Goal: Use online tool/utility

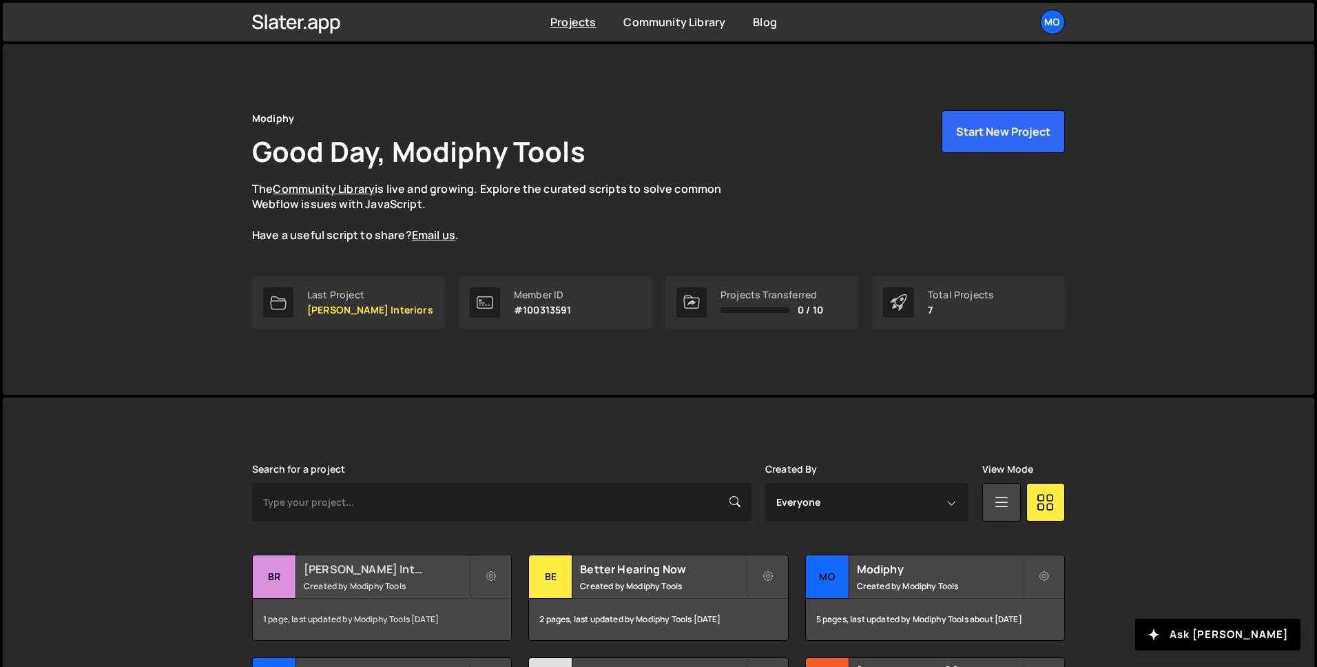
click at [395, 572] on h2 "[PERSON_NAME] Interiors" at bounding box center [387, 568] width 166 height 15
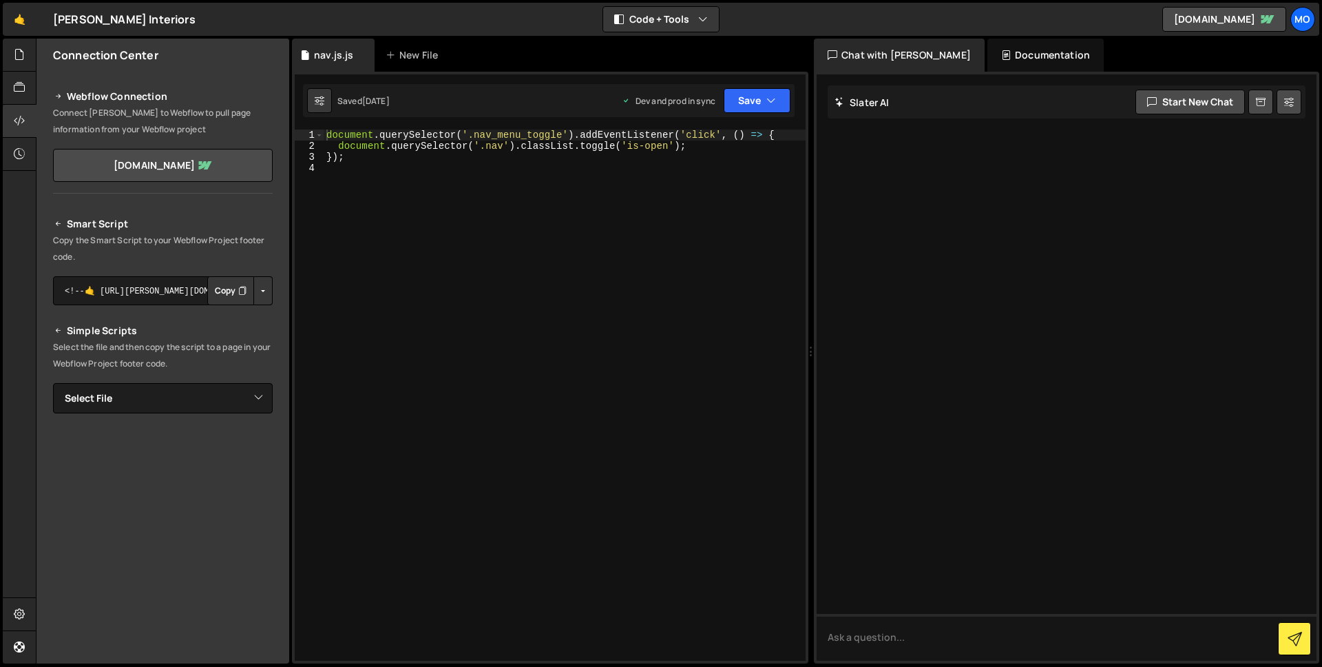
click at [497, 185] on div "document . querySelector ( '.nav_menu_toggle' ) . addEventListener ( 'click' , …" at bounding box center [565, 405] width 482 height 553
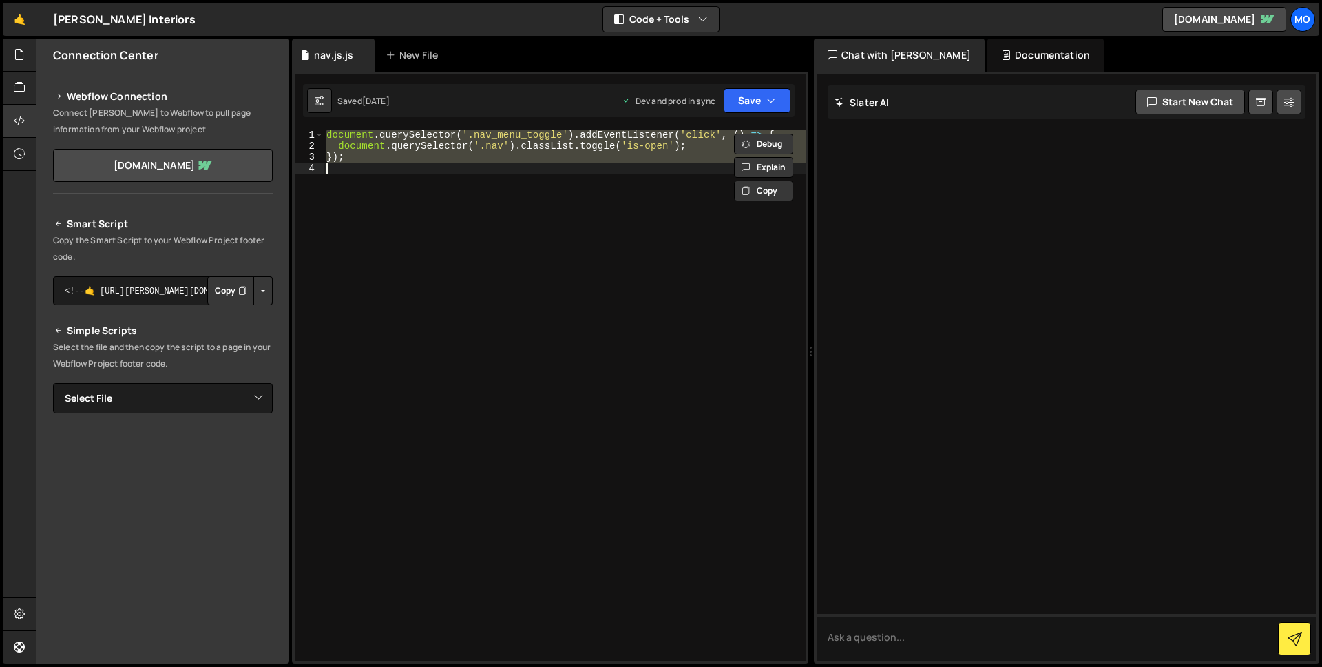
type textarea "// });"
